Goal: Task Accomplishment & Management: Manage account settings

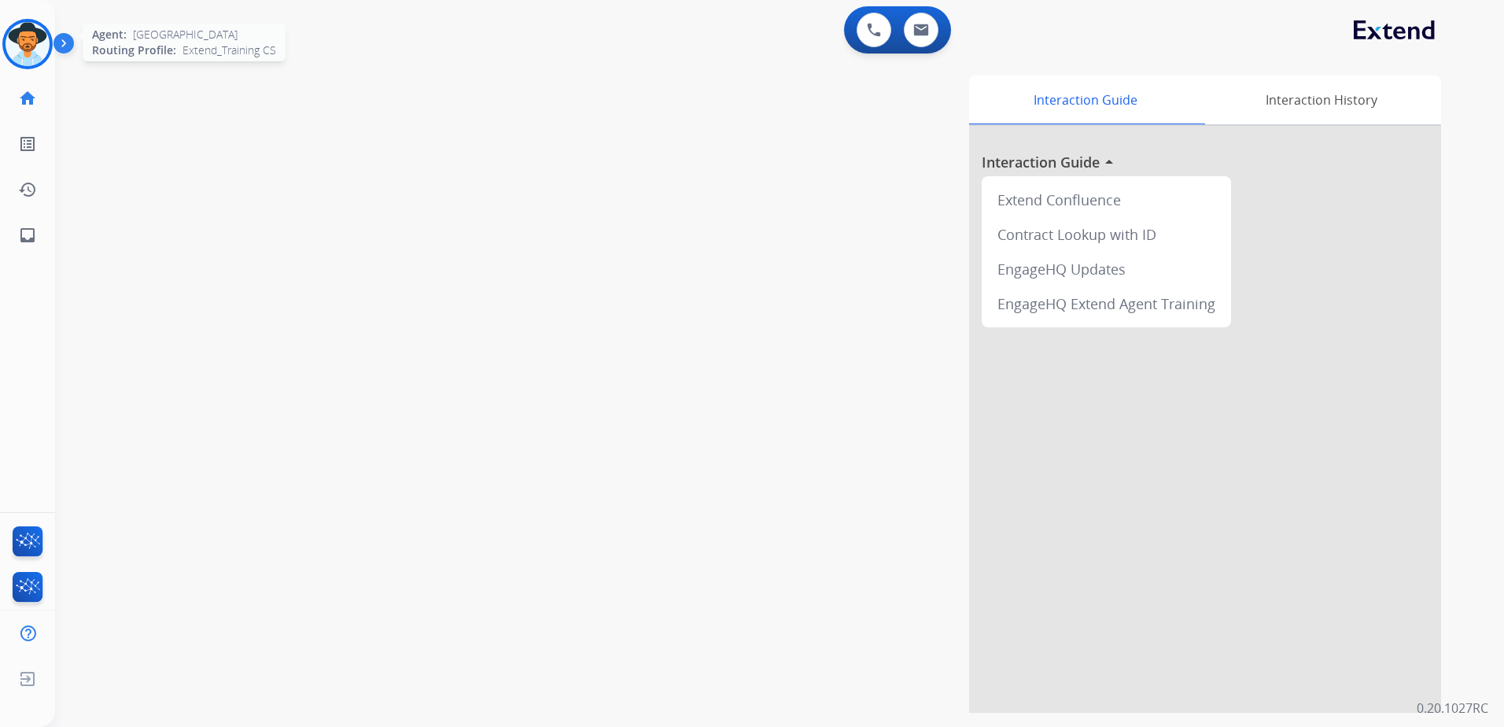
click at [30, 49] on img at bounding box center [28, 44] width 44 height 44
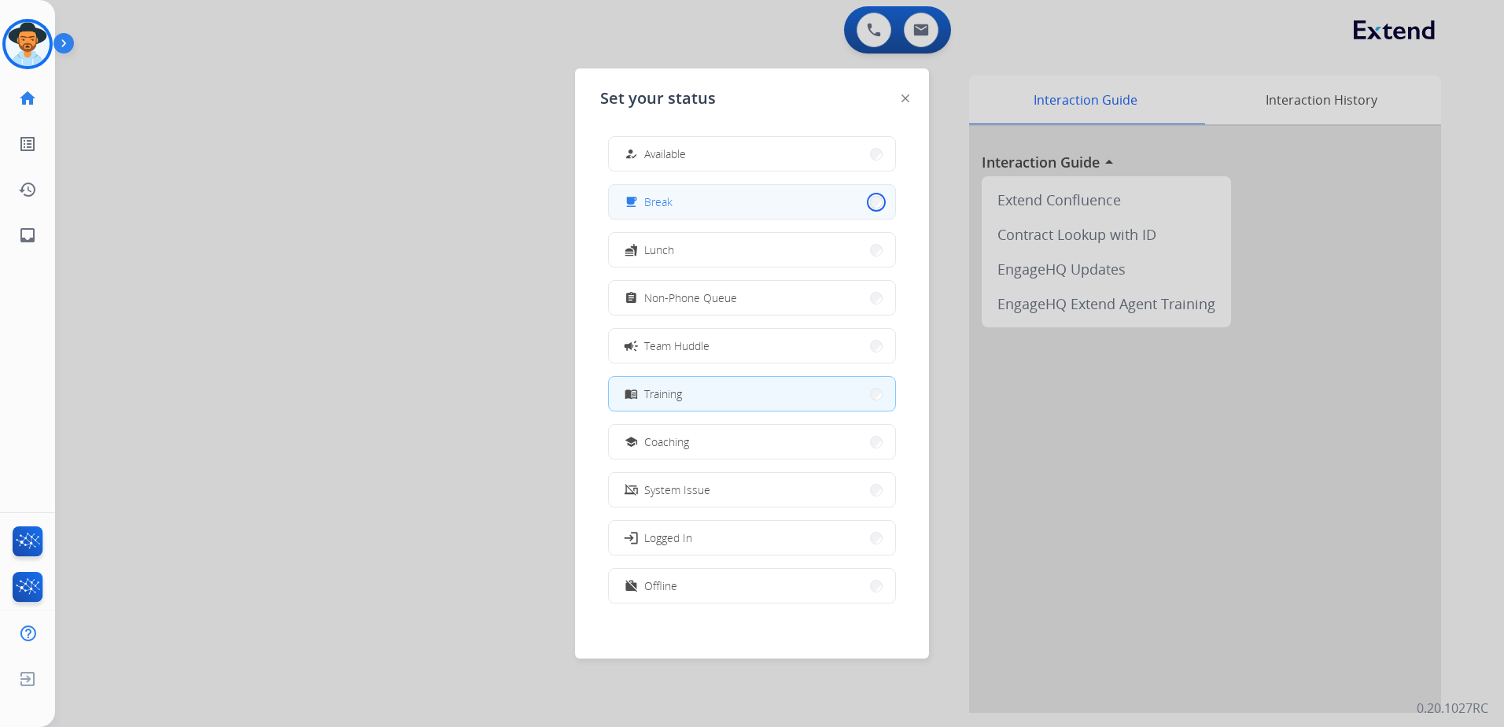
click at [863, 206] on button "free_breakfast Break" at bounding box center [752, 202] width 286 height 34
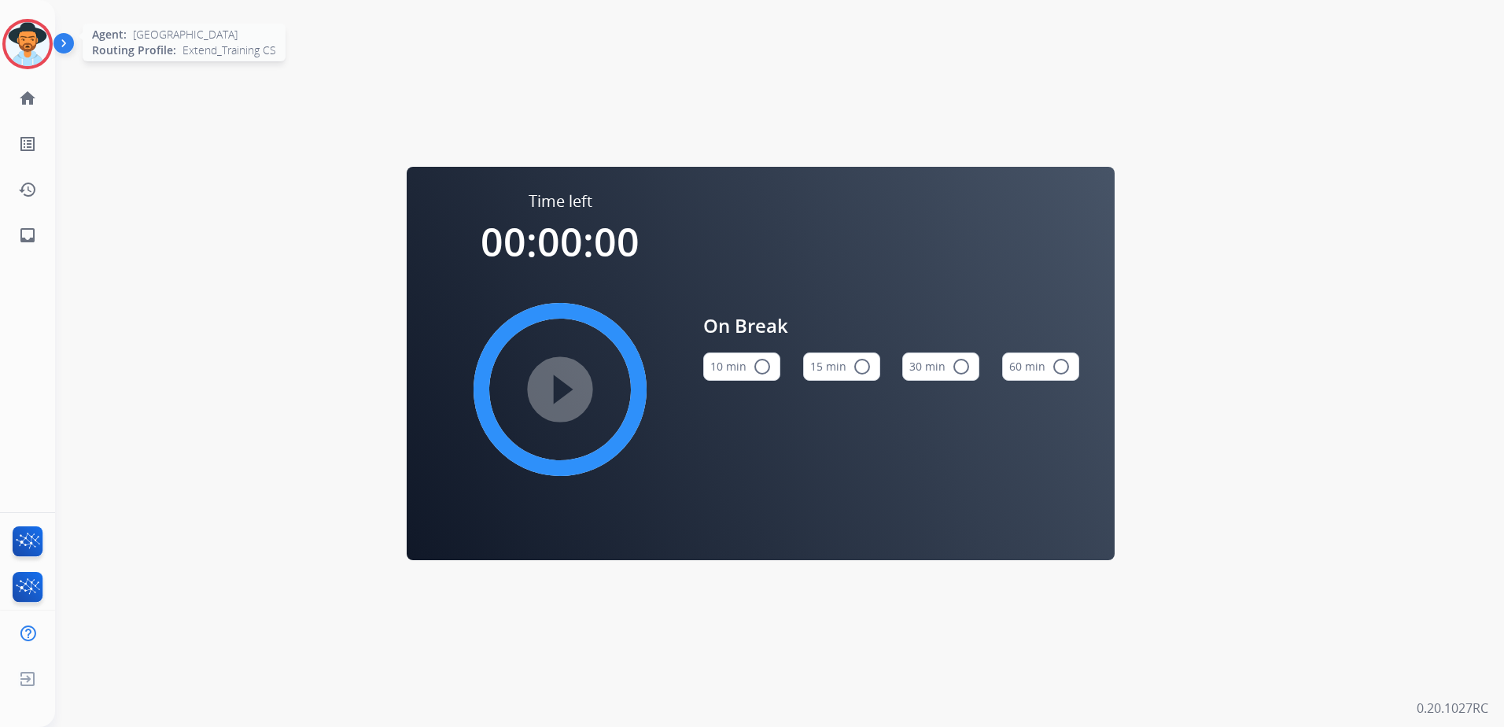
click at [29, 43] on img at bounding box center [28, 44] width 44 height 44
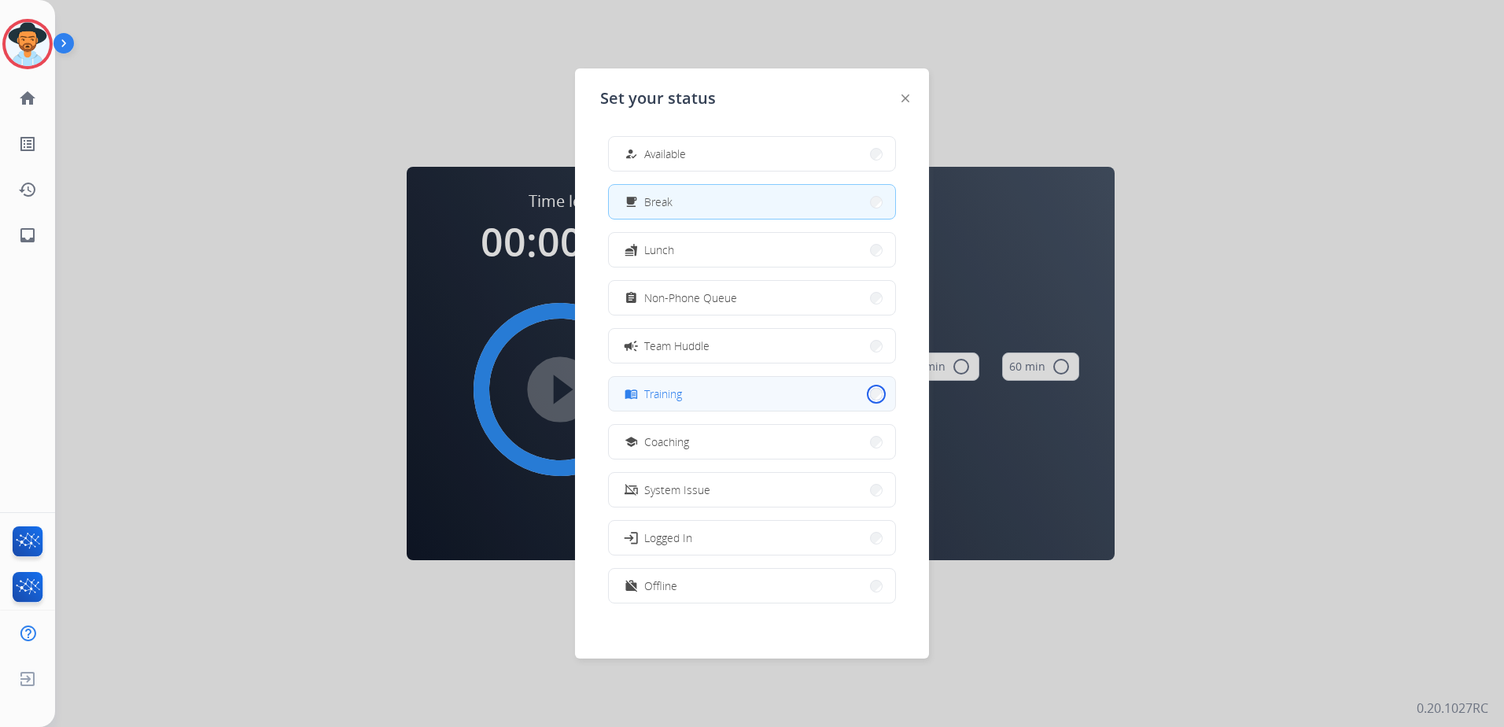
click at [864, 396] on button "menu_book Training" at bounding box center [752, 394] width 286 height 34
